Goal: Task Accomplishment & Management: Use online tool/utility

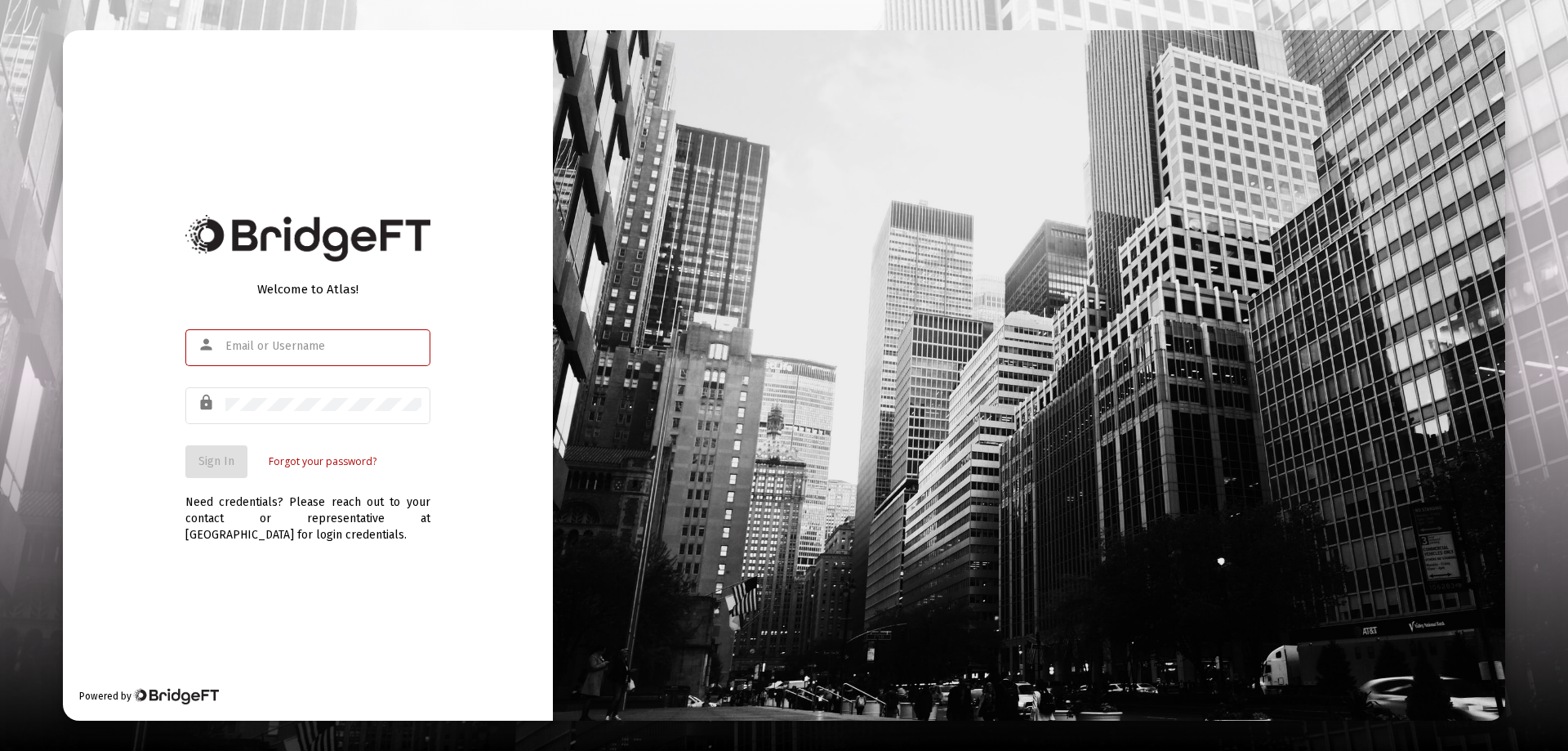
type input "[PERSON_NAME][EMAIL_ADDRESS][PERSON_NAME][DOMAIN_NAME]"
click at [450, 359] on div "Welcome to Atlas! person [PERSON_NAME][EMAIL_ADDRESS][PERSON_NAME][DOMAIN_NAME]…" at bounding box center [308, 376] width 490 height 691
click at [218, 457] on span "Sign In" at bounding box center [216, 461] width 36 height 14
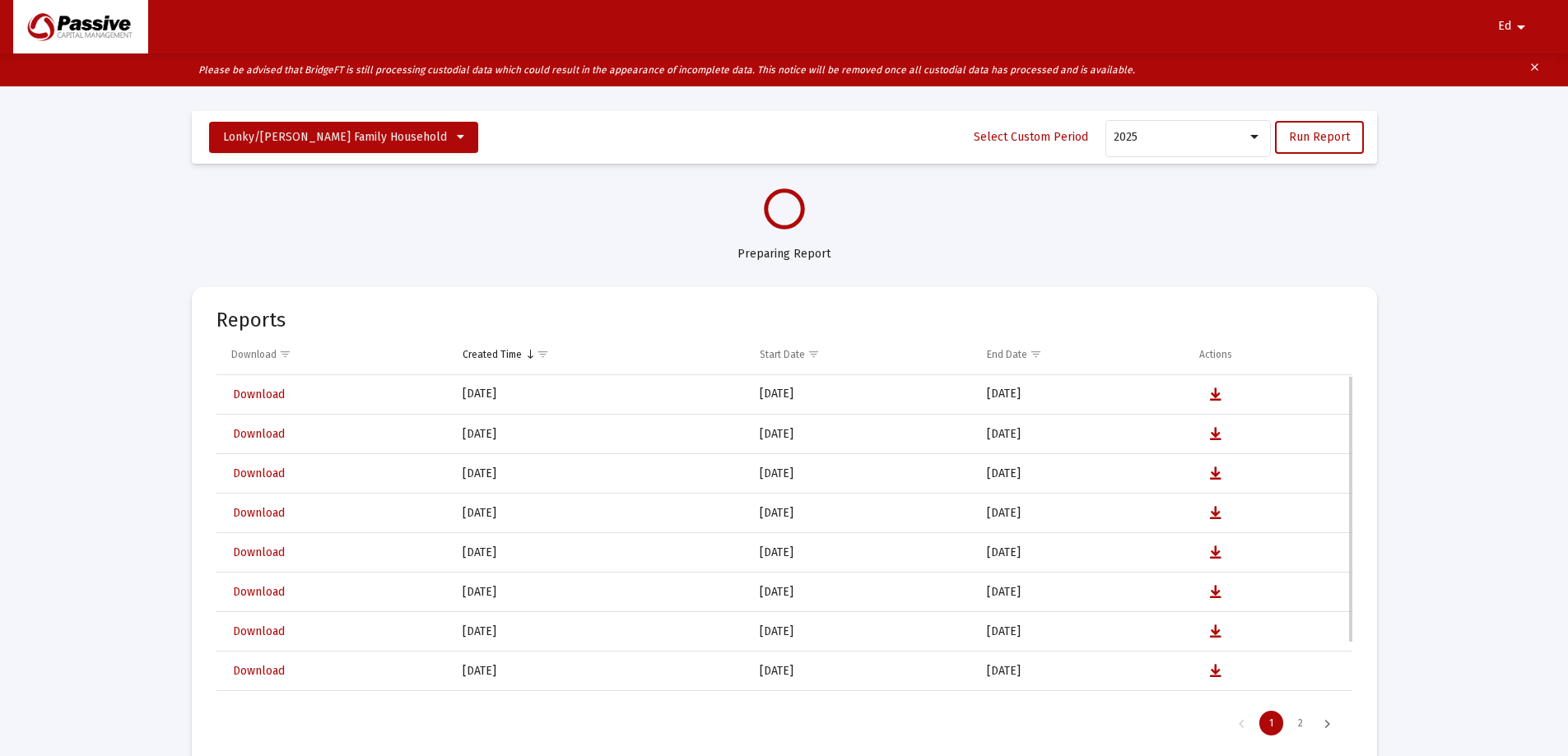
select select "View all"
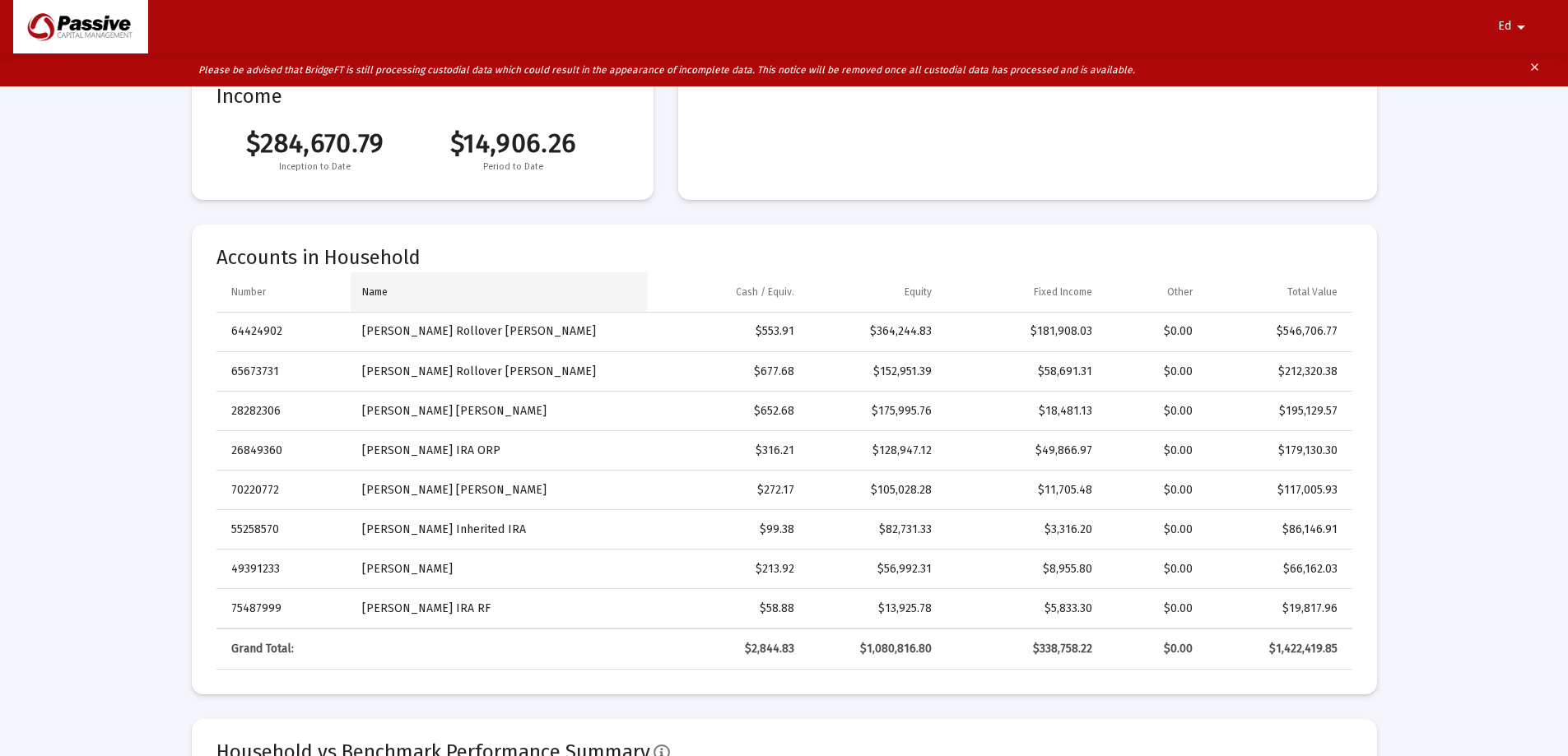
scroll to position [411, 0]
